Goal: Transaction & Acquisition: Purchase product/service

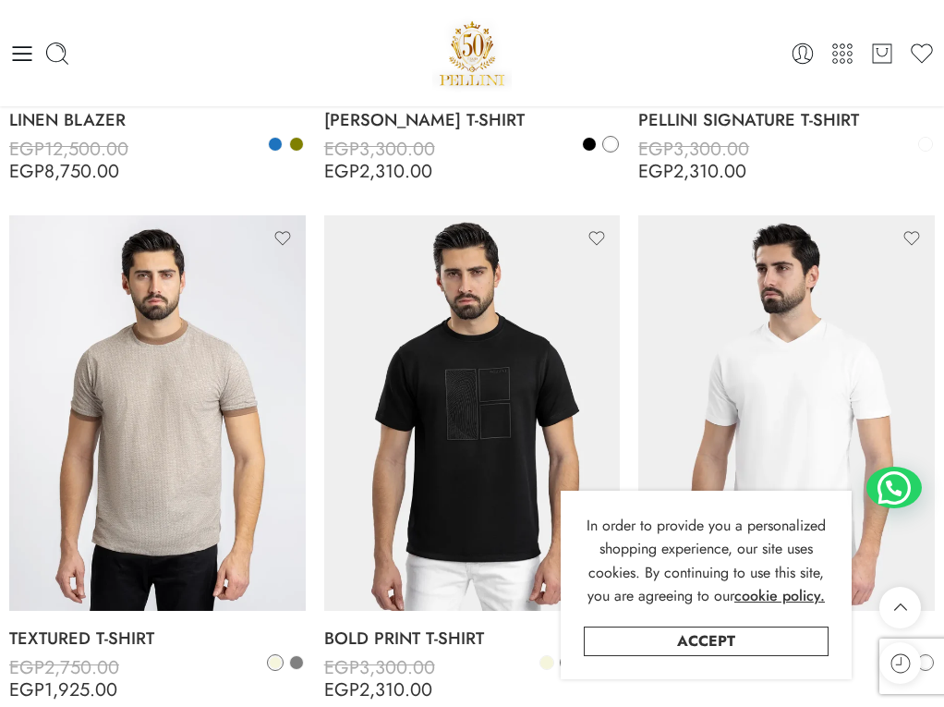
scroll to position [604, 0]
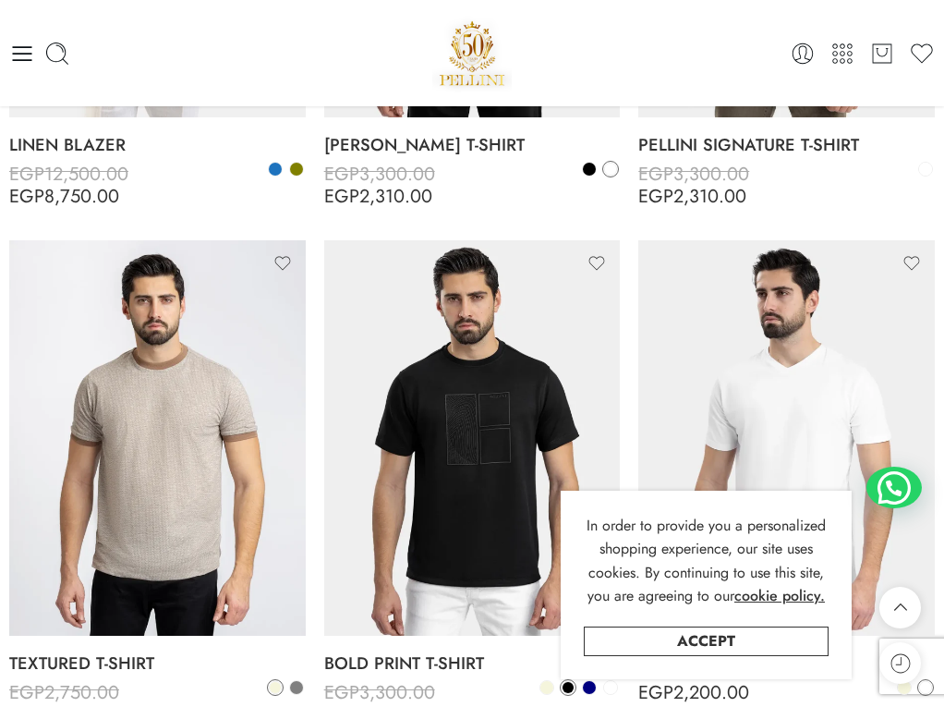
click at [20, 57] on icon at bounding box center [22, 54] width 26 height 26
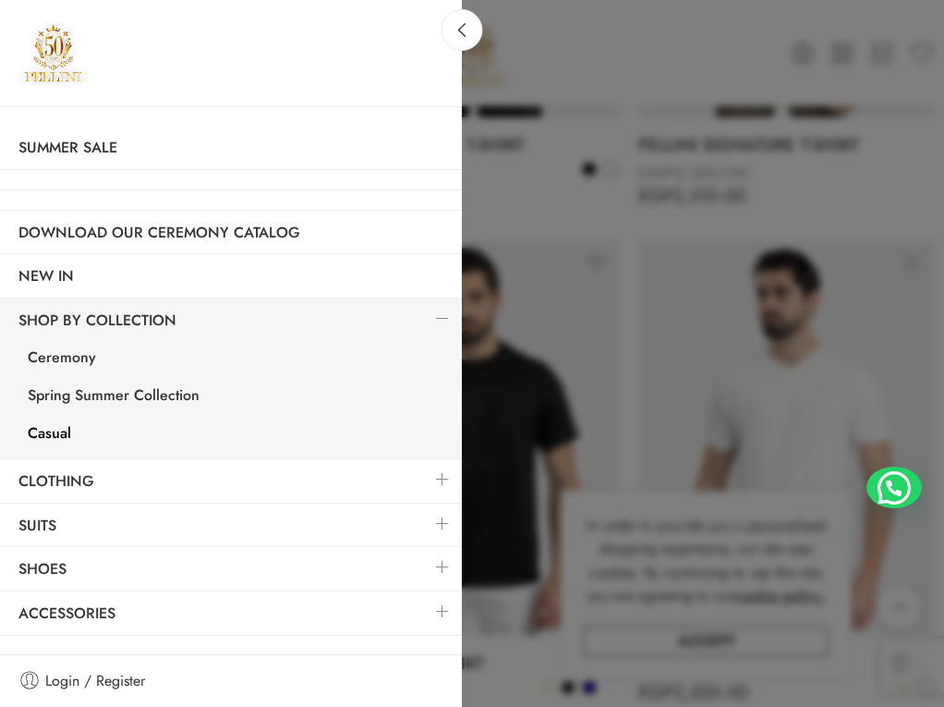
click at [432, 309] on link at bounding box center [442, 318] width 39 height 40
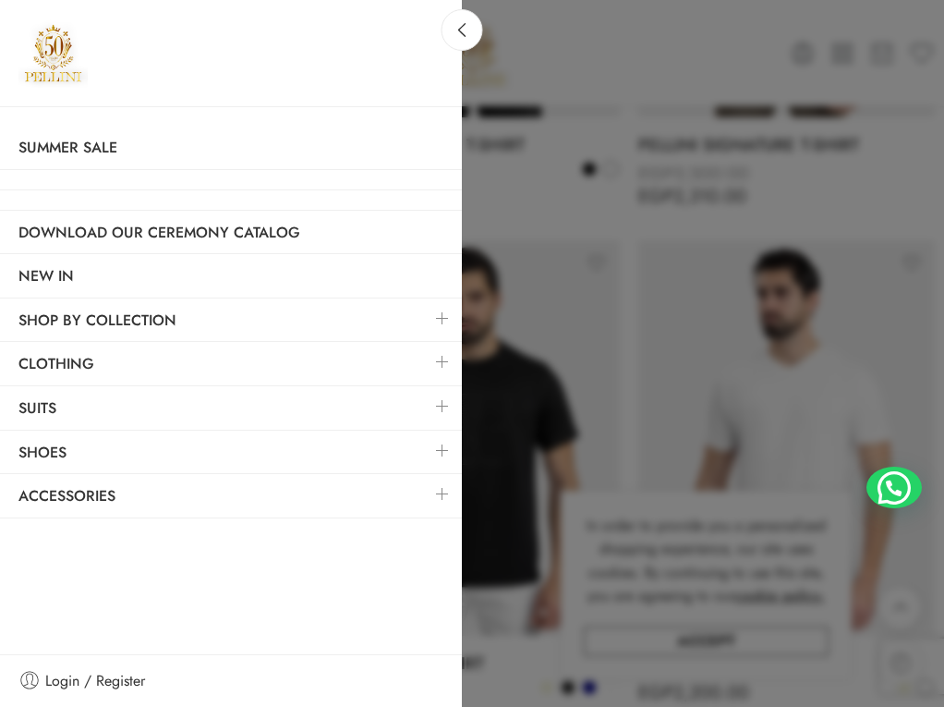
click at [443, 359] on link at bounding box center [442, 362] width 39 height 40
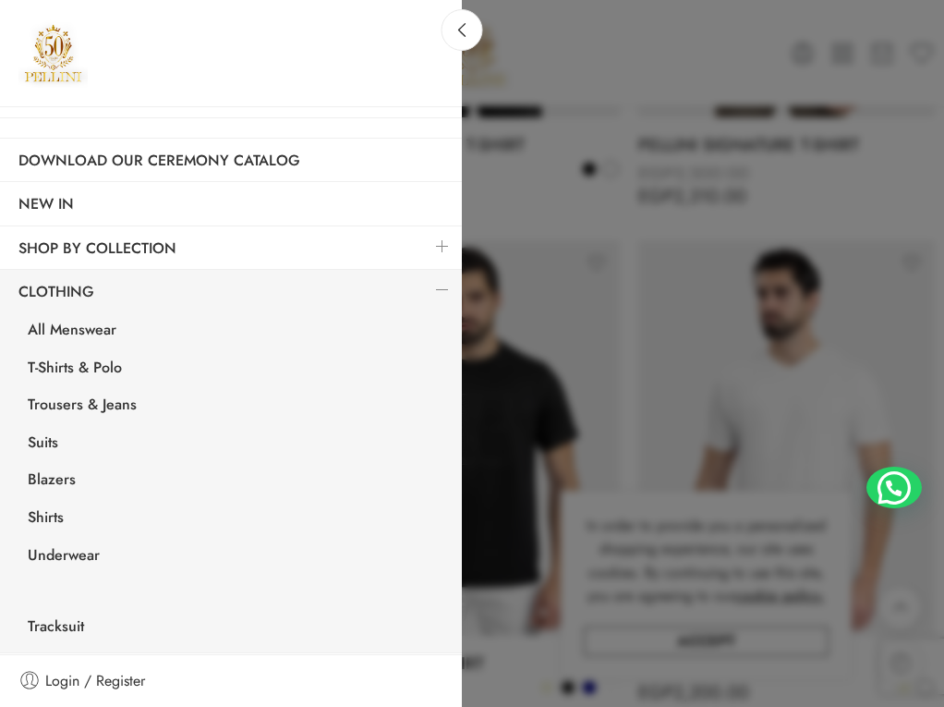
scroll to position [91, 0]
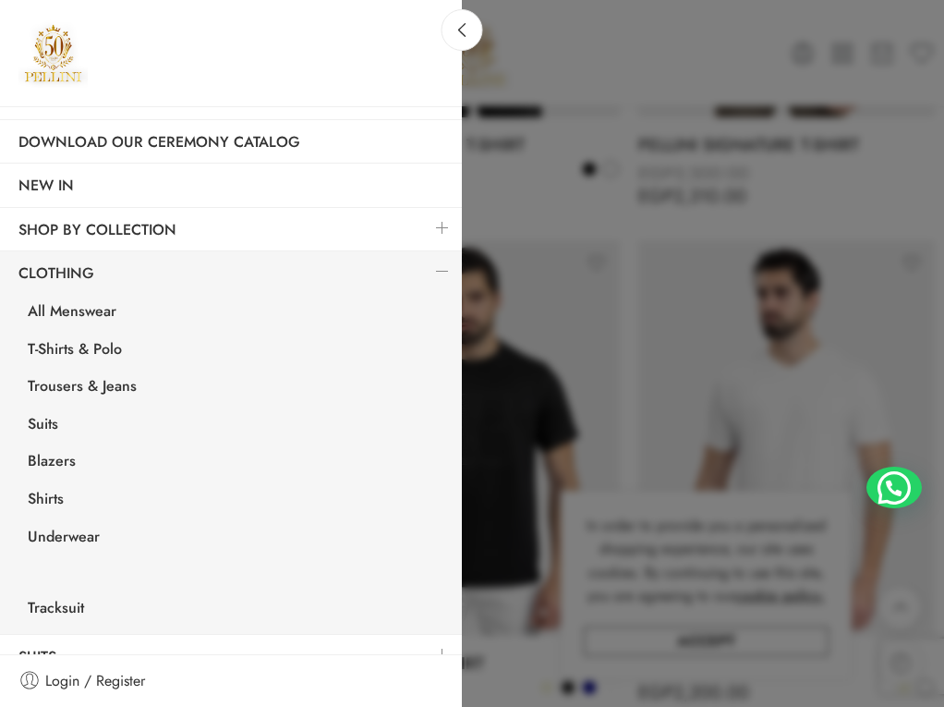
click at [87, 505] on link "Shirts" at bounding box center [235, 501] width 453 height 38
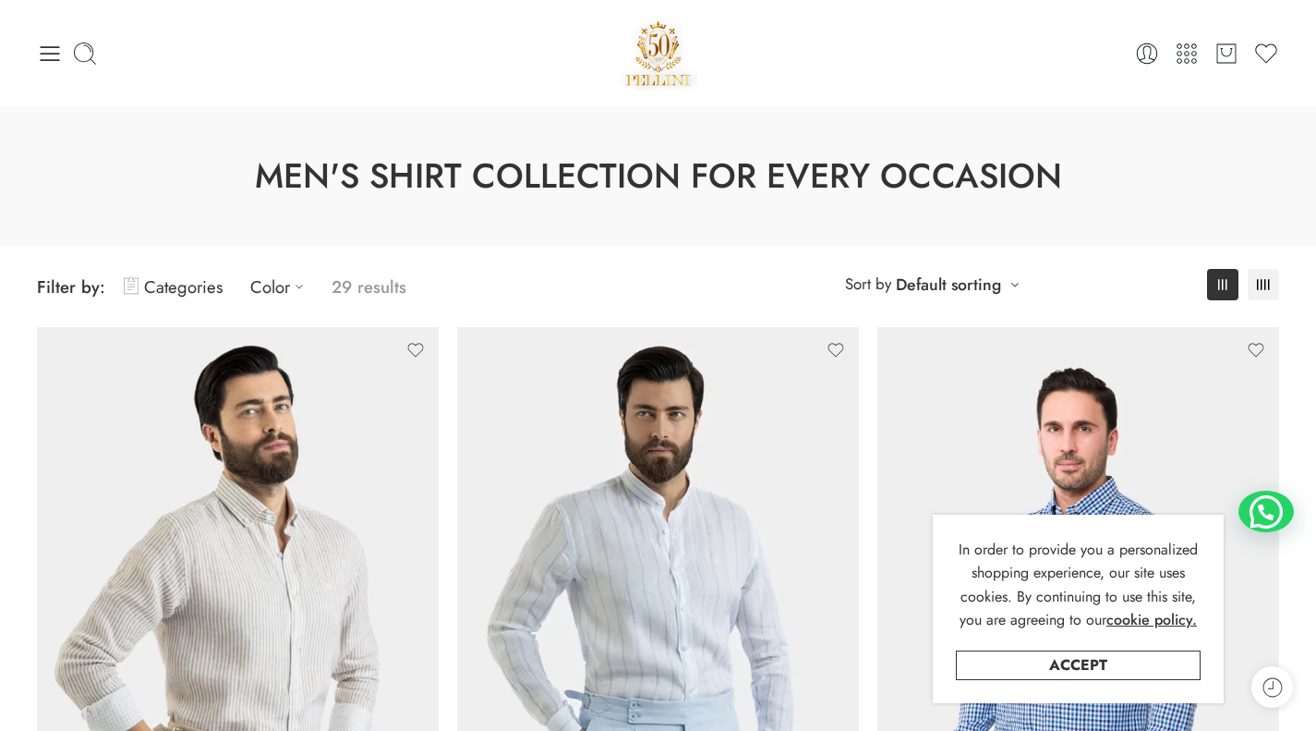
click at [256, 407] on img at bounding box center [238, 595] width 402 height 536
click at [277, 546] on img at bounding box center [238, 595] width 402 height 536
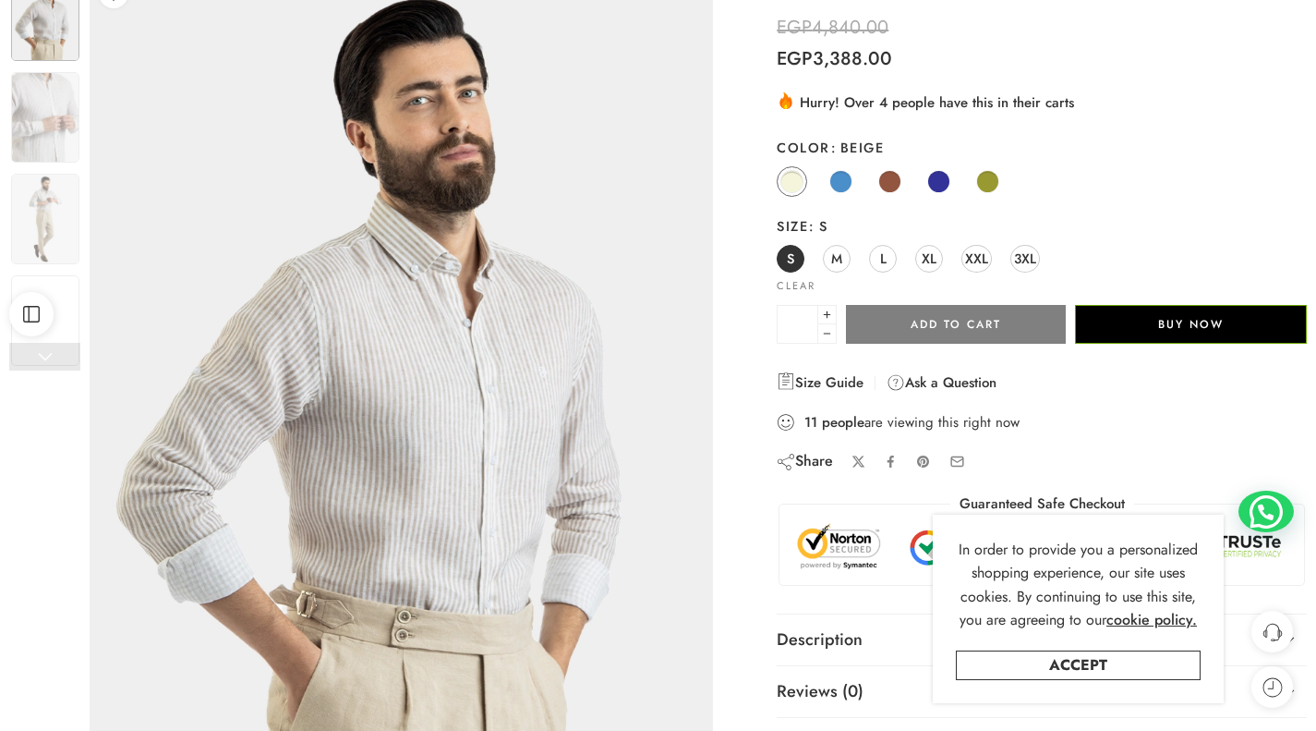
scroll to position [175, 0]
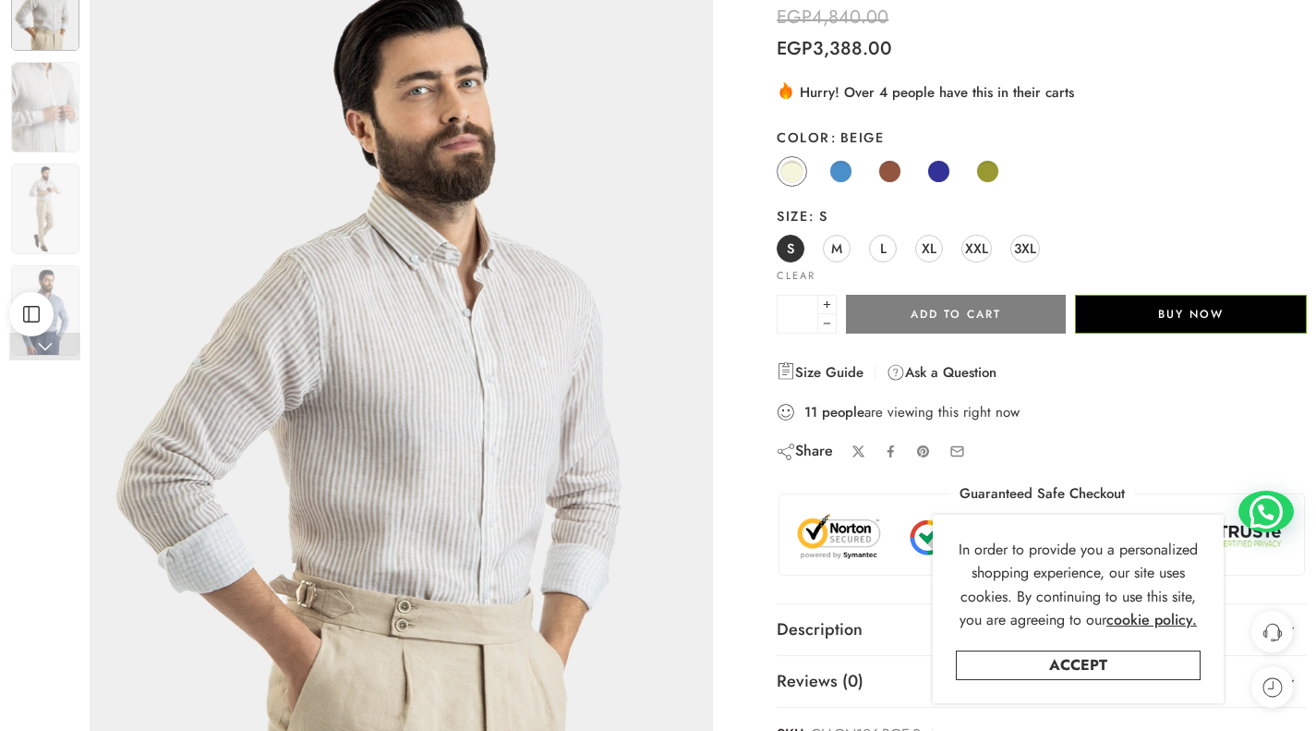
click at [935, 252] on span "XL" at bounding box center [929, 248] width 15 height 25
click at [840, 172] on span at bounding box center [841, 171] width 23 height 23
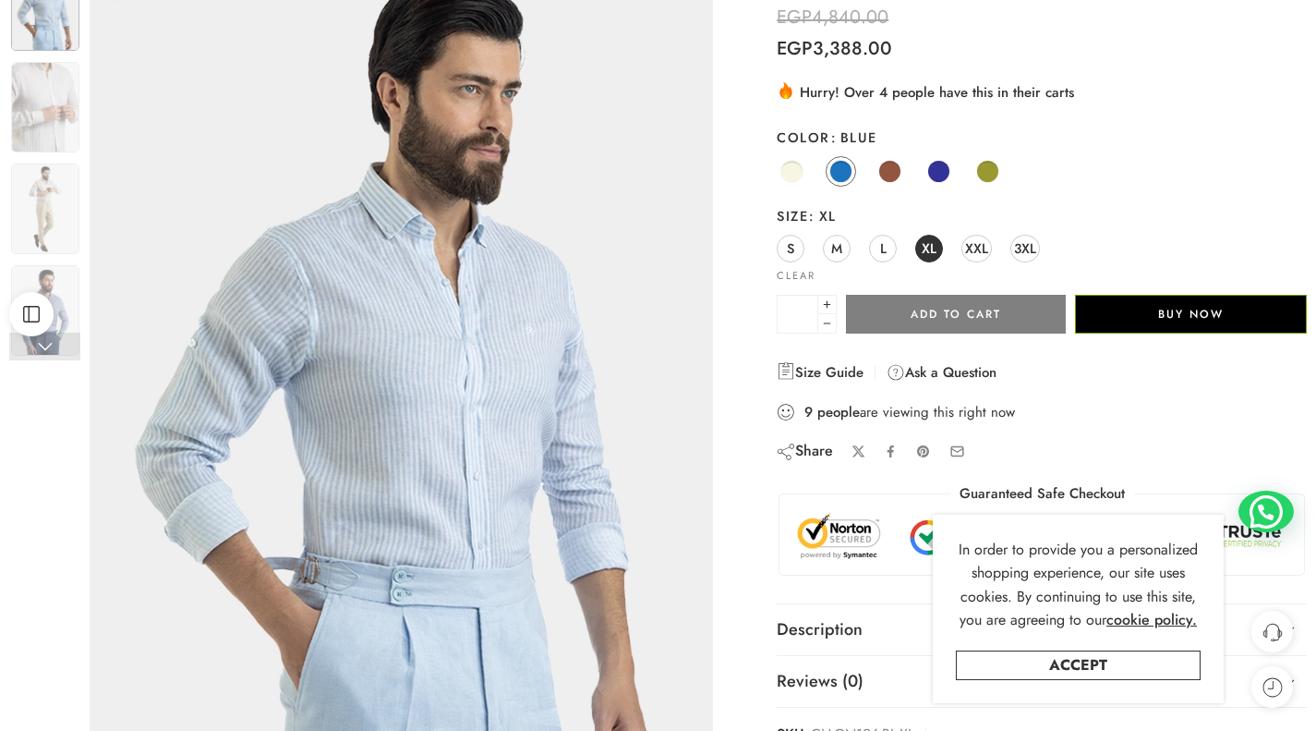
click at [931, 179] on link "Navy" at bounding box center [939, 171] width 30 height 30
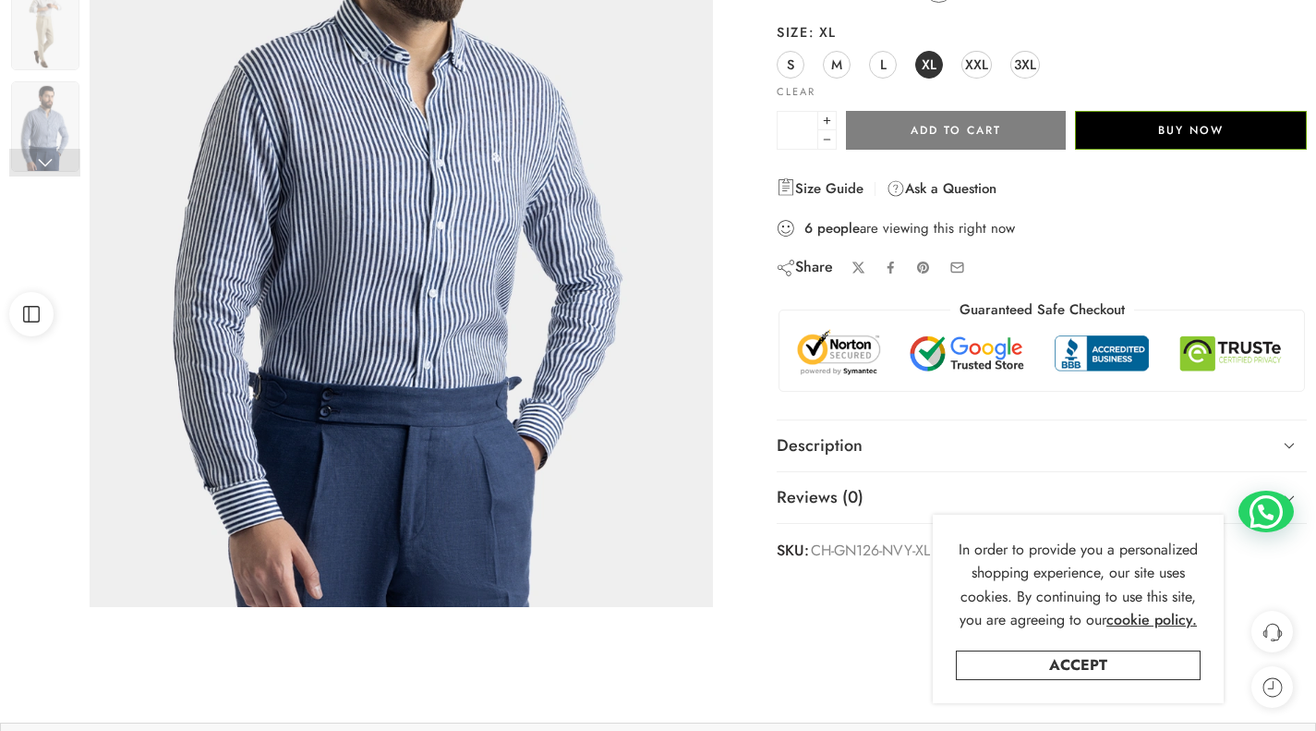
scroll to position [0, 0]
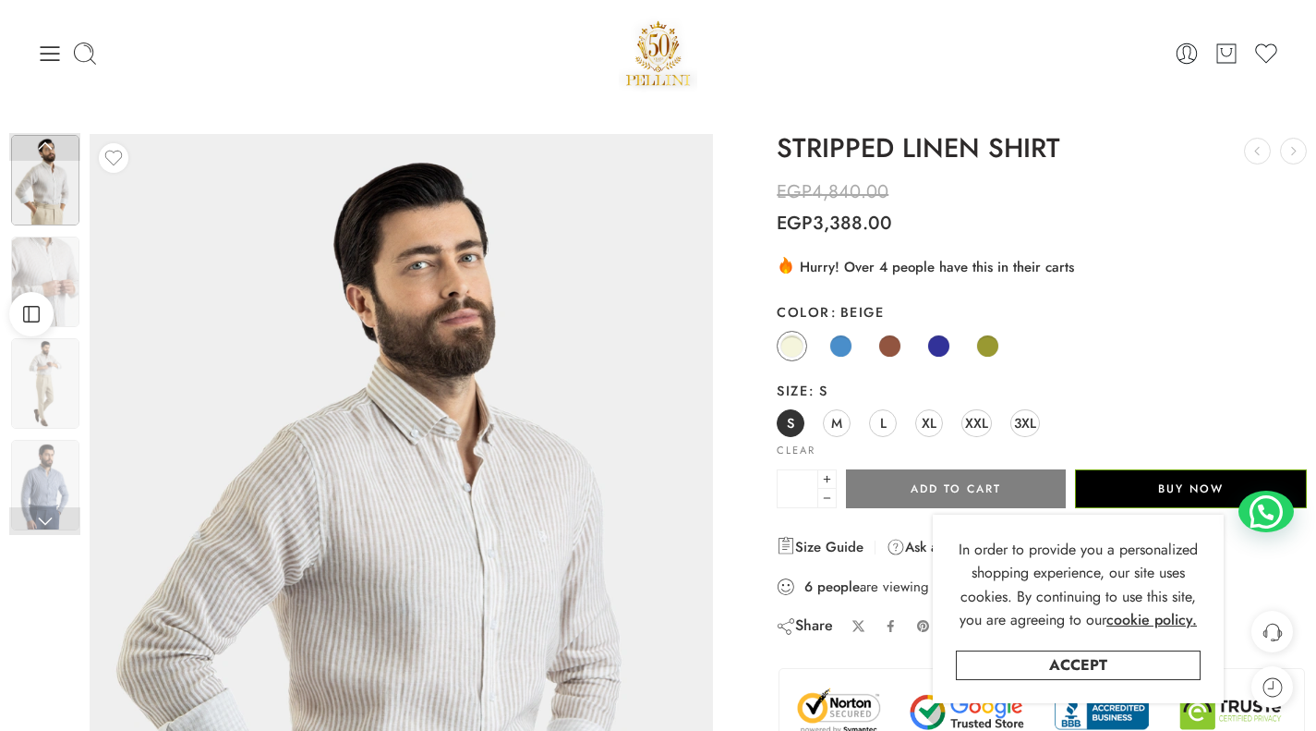
click at [933, 342] on span at bounding box center [939, 345] width 23 height 23
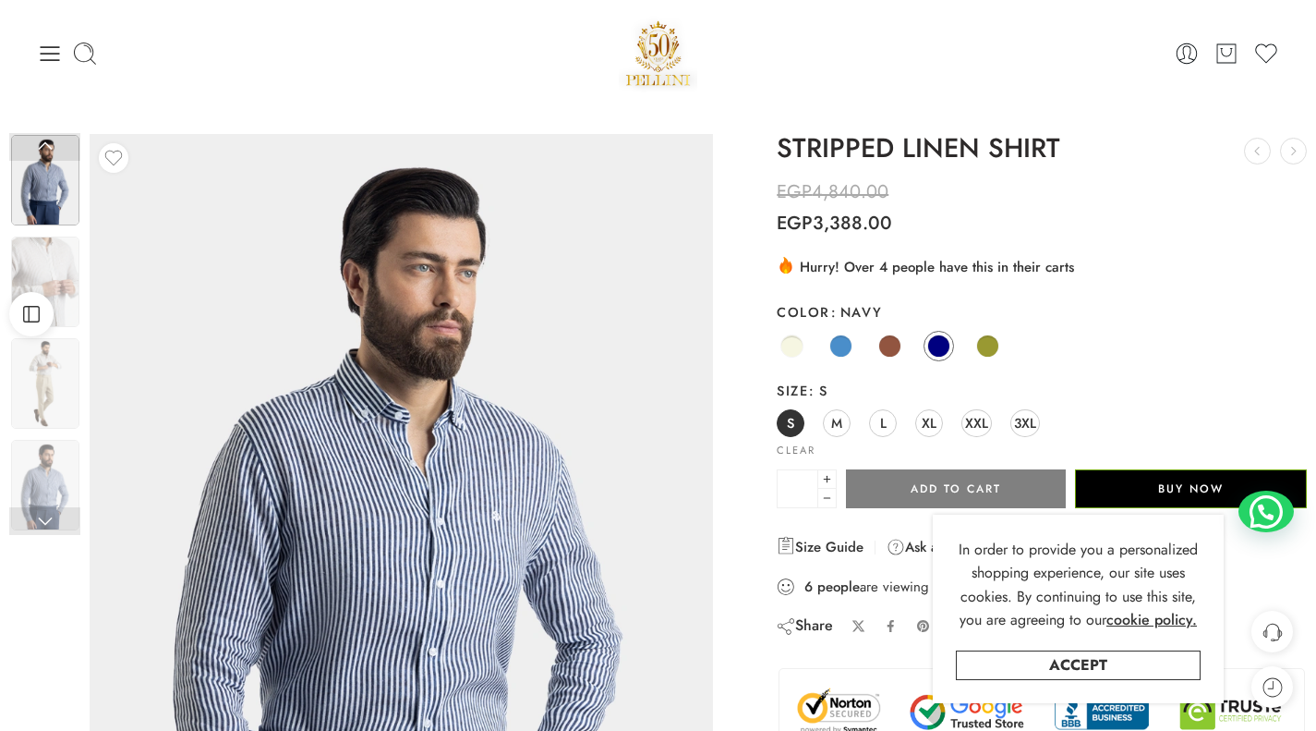
click at [922, 427] on span "XL" at bounding box center [929, 422] width 15 height 25
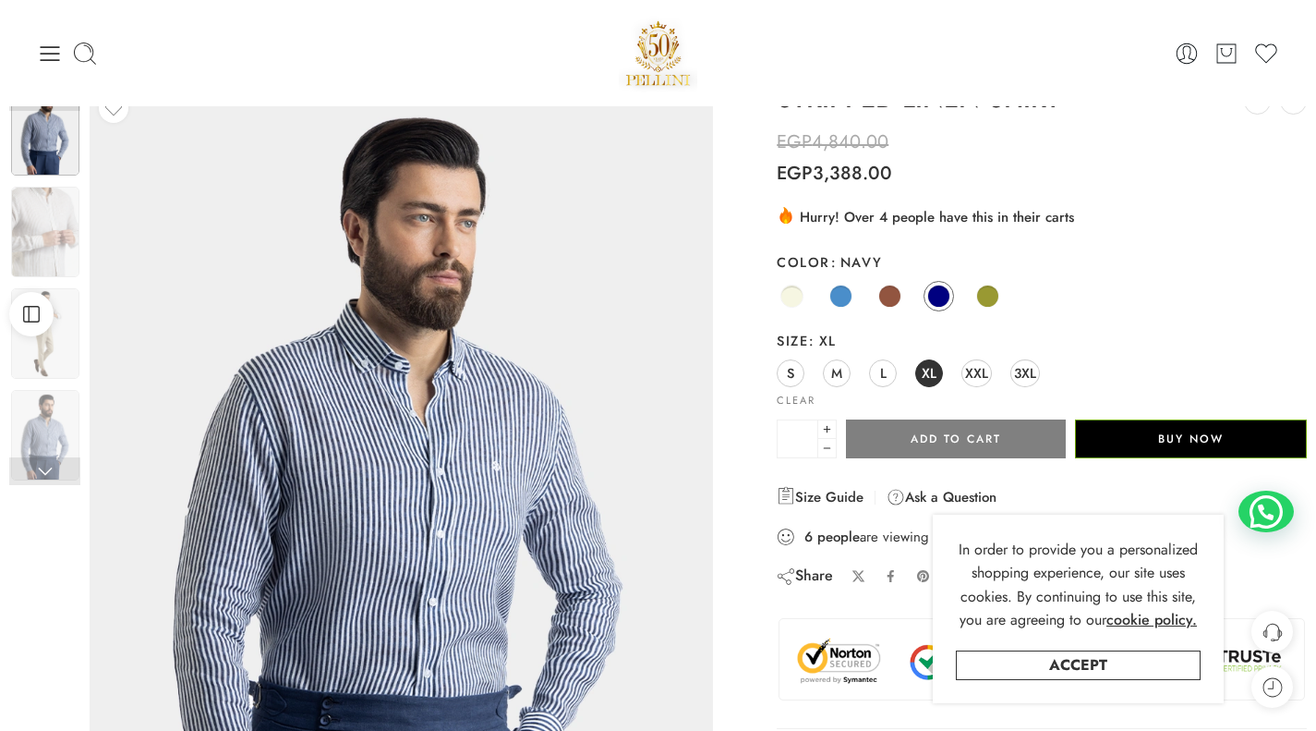
scroll to position [49, 0]
